Goal: Task Accomplishment & Management: Manage account settings

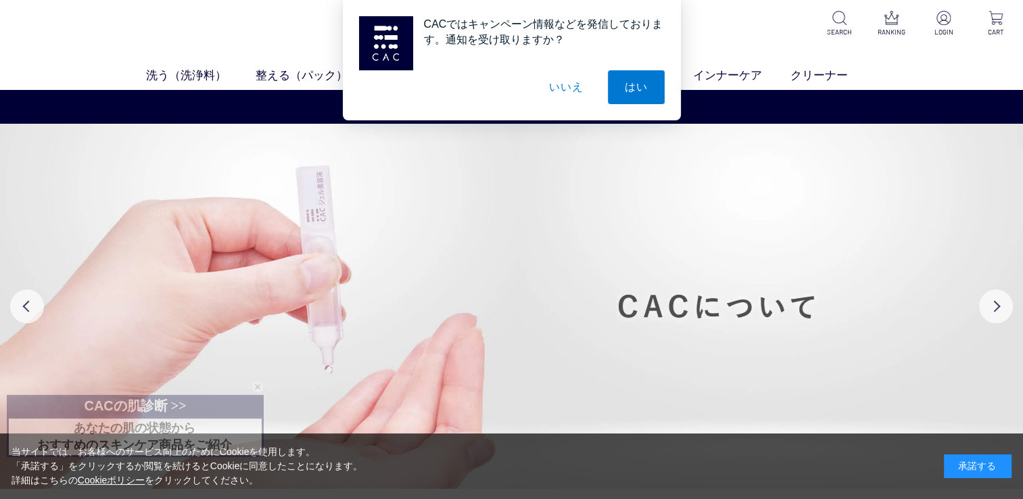
click at [945, 30] on div "CACではキャンペーン情報などを発信しております。通知を受け取りますか？ はい いいえ" at bounding box center [511, 60] width 1023 height 120
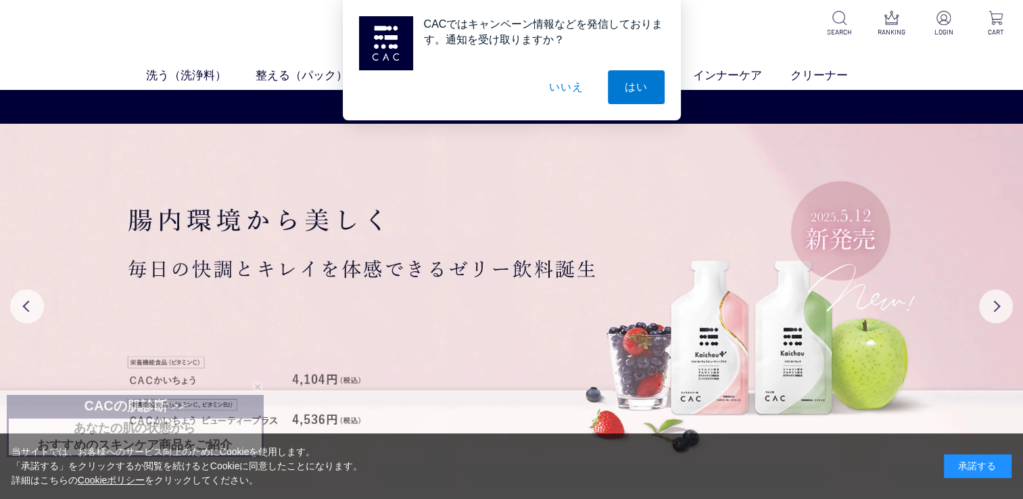
click at [571, 88] on button "いいえ" at bounding box center [566, 87] width 68 height 34
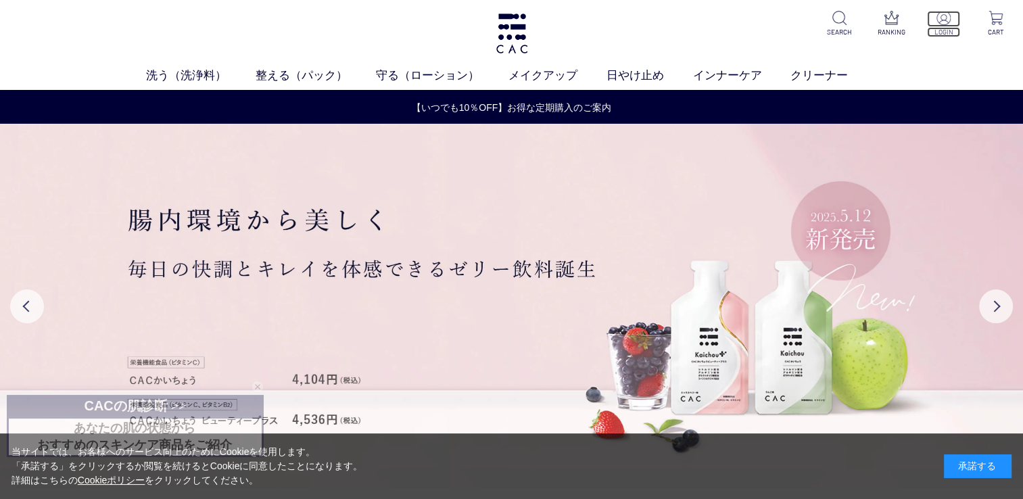
click at [943, 32] on p "LOGIN" at bounding box center [943, 32] width 33 height 10
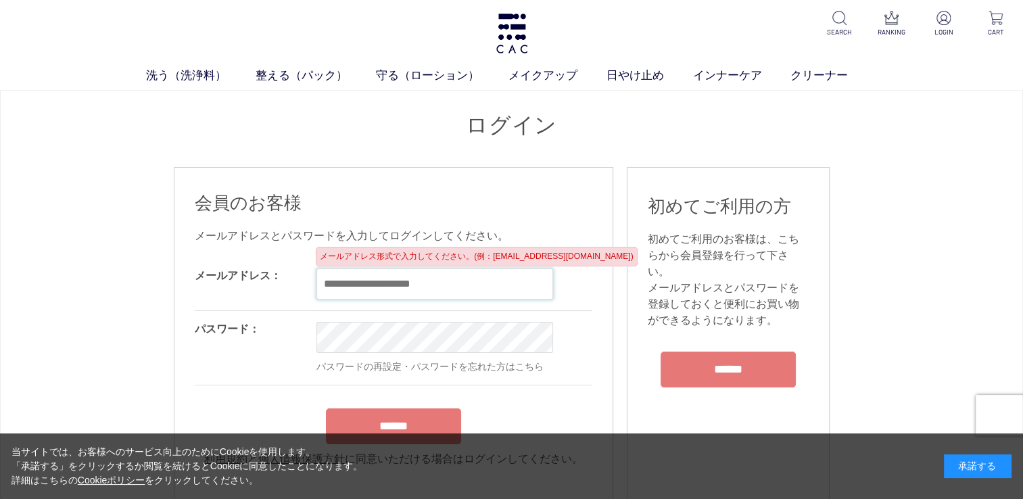
click at [391, 285] on input "email" at bounding box center [434, 283] width 237 height 31
drag, startPoint x: 391, startPoint y: 285, endPoint x: 352, endPoint y: 280, distance: 39.6
click at [352, 280] on input "email" at bounding box center [434, 283] width 237 height 31
drag, startPoint x: 352, startPoint y: 280, endPoint x: 364, endPoint y: 285, distance: 13.9
click at [364, 285] on input "email" at bounding box center [434, 283] width 237 height 31
